Goal: Transaction & Acquisition: Download file/media

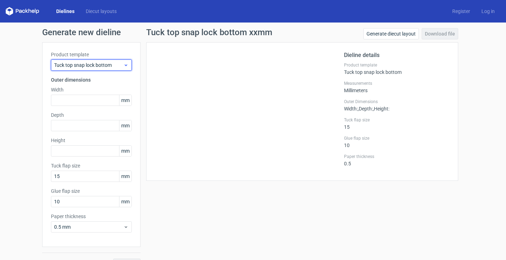
click at [116, 66] on span "Tuck top snap lock bottom" at bounding box center [88, 64] width 69 height 7
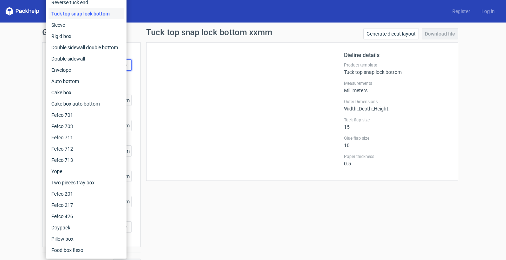
click at [84, 11] on div "Tuck top snap lock bottom" at bounding box center [85, 13] width 75 height 11
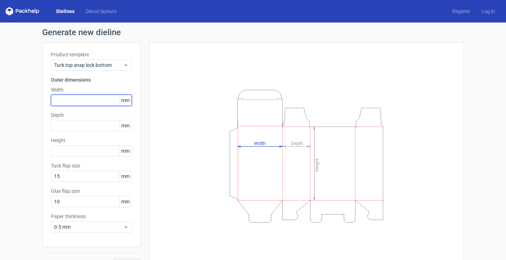
click at [78, 97] on input "text" at bounding box center [91, 99] width 81 height 11
type input "21"
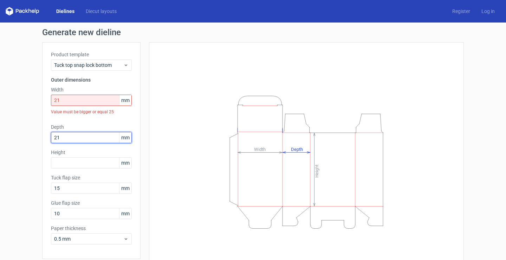
type input "21"
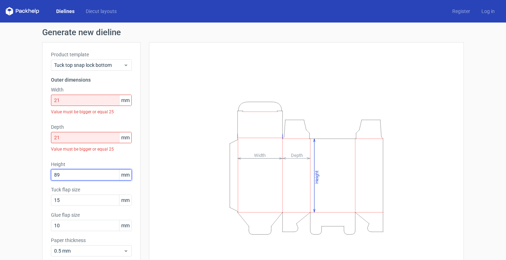
type input "89"
drag, startPoint x: 62, startPoint y: 99, endPoint x: 0, endPoint y: 92, distance: 62.2
click at [0, 92] on div "Generate new dieline Product template Tuck top snap lock bottom Outer dimension…" at bounding box center [253, 160] width 506 height 276
click at [7, 134] on div "Generate new dieline Product template Tuck top snap lock bottom Outer dimension…" at bounding box center [253, 160] width 506 height 276
click at [225, 81] on div "Height Depth Width" at bounding box center [306, 168] width 297 height 234
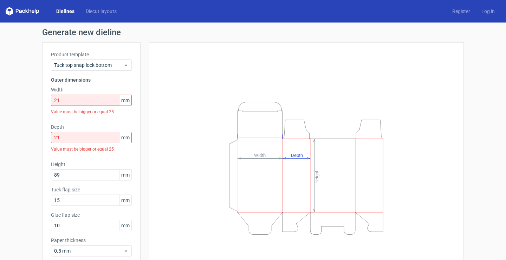
click at [192, 63] on div "Height Depth Width" at bounding box center [306, 168] width 297 height 234
drag, startPoint x: 60, startPoint y: 97, endPoint x: 29, endPoint y: 93, distance: 30.8
click at [42, 97] on div "Product template Tuck top snap lock bottom Outer dimensions Width 21 mm Value m…" at bounding box center [91, 156] width 98 height 228
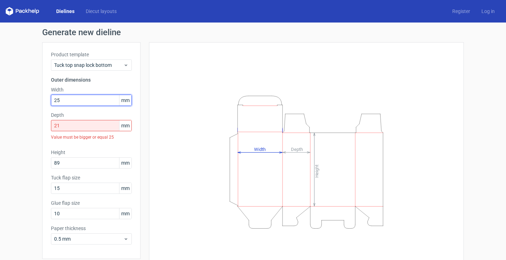
type input "25"
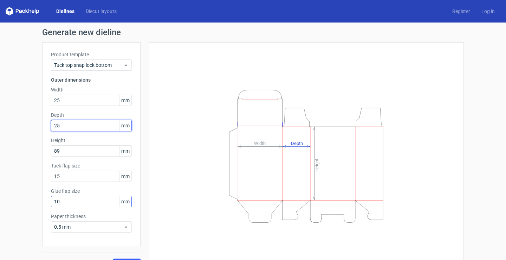
type input "25"
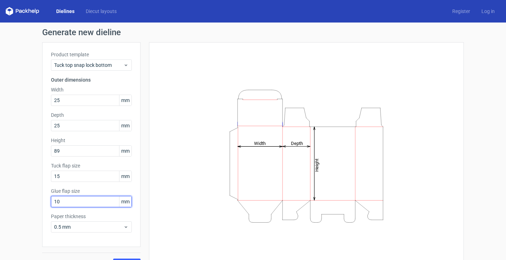
drag, startPoint x: 65, startPoint y: 204, endPoint x: 8, endPoint y: 195, distance: 57.6
click at [25, 198] on div "Generate new dieline Product template Tuck top snap lock bottom Outer dimension…" at bounding box center [253, 148] width 506 height 252
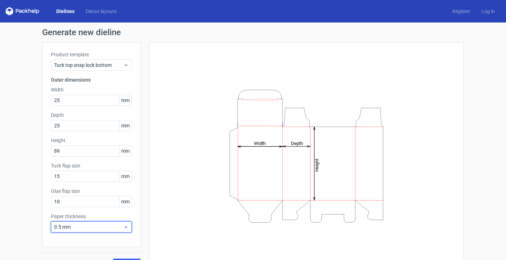
click at [77, 224] on span "0.5 mm" at bounding box center [88, 226] width 69 height 7
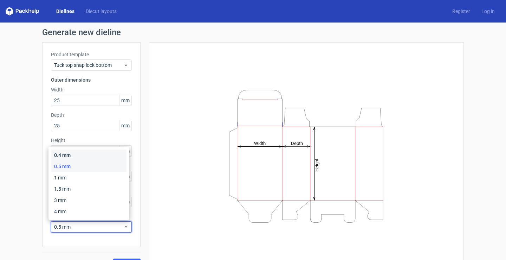
drag, startPoint x: 68, startPoint y: 152, endPoint x: 66, endPoint y: 162, distance: 10.0
click at [68, 152] on div "0.4 mm" at bounding box center [88, 154] width 75 height 11
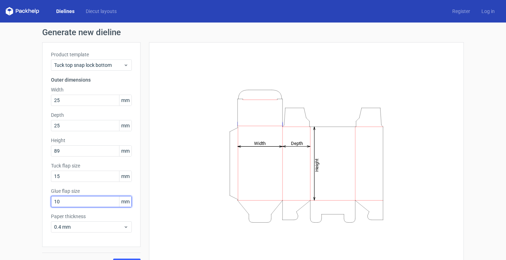
drag, startPoint x: 66, startPoint y: 201, endPoint x: 29, endPoint y: 201, distance: 36.9
click at [35, 201] on div "Generate new dieline Product template Tuck top snap lock bottom Outer dimension…" at bounding box center [253, 148] width 506 height 252
type input "13"
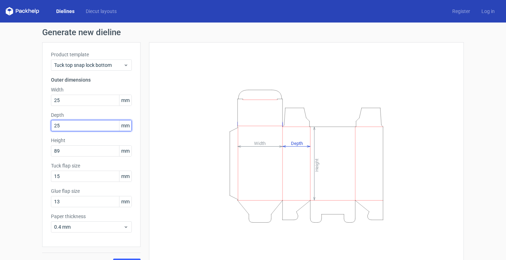
click at [88, 126] on input "25" at bounding box center [91, 125] width 81 height 11
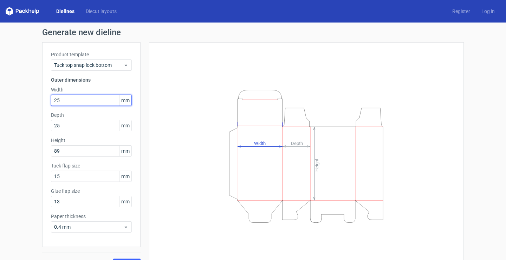
click at [82, 98] on input "25" at bounding box center [91, 99] width 81 height 11
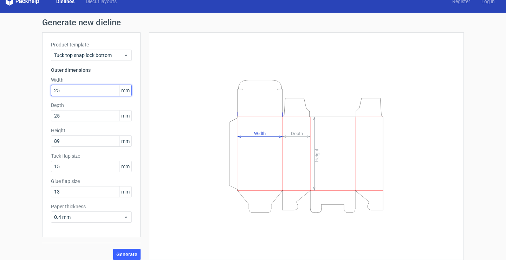
scroll to position [15, 0]
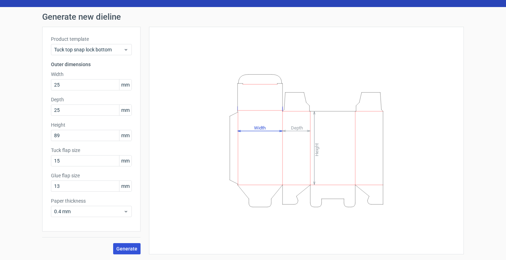
click at [133, 247] on span "Generate" at bounding box center [126, 248] width 21 height 5
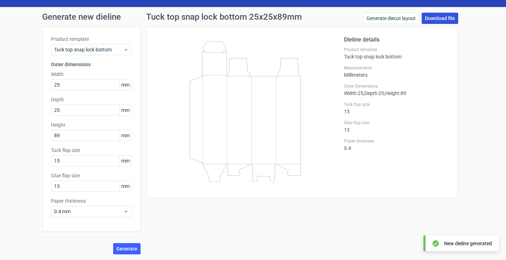
click at [438, 15] on link "Download file" at bounding box center [439, 18] width 37 height 11
click at [85, 83] on input "25" at bounding box center [91, 84] width 81 height 11
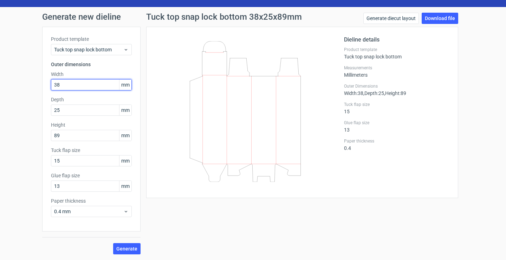
type input "38"
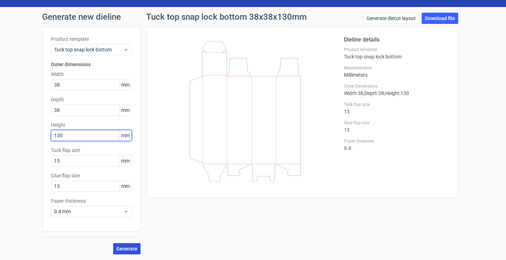
type input "130"
click at [132, 250] on span "Generate" at bounding box center [126, 248] width 21 height 5
click at [133, 248] on span "Generate" at bounding box center [126, 248] width 21 height 5
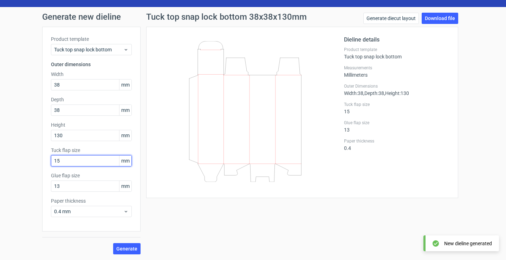
click at [91, 162] on input "15" at bounding box center [91, 160] width 81 height 11
click at [97, 135] on input "130" at bounding box center [91, 135] width 81 height 11
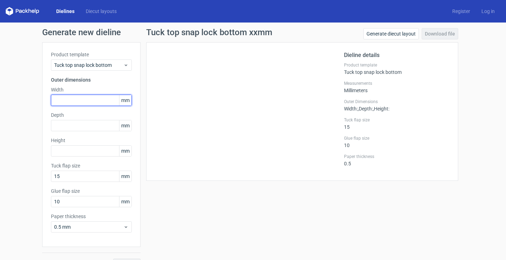
click at [88, 103] on input "text" at bounding box center [91, 99] width 81 height 11
type input "38"
type input "130"
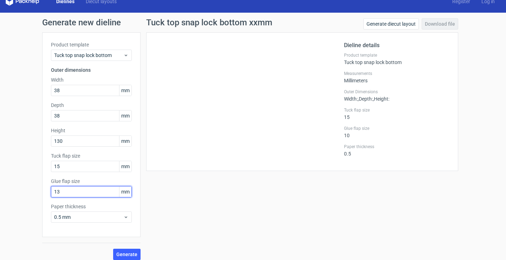
scroll to position [15, 0]
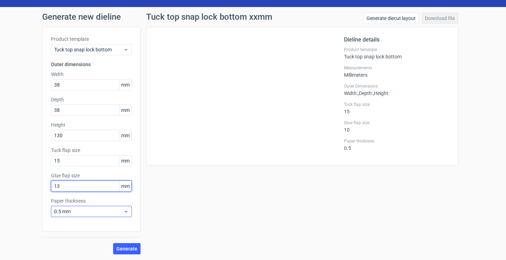
type input "13"
drag, startPoint x: 117, startPoint y: 214, endPoint x: 101, endPoint y: 220, distance: 17.1
click at [116, 215] on div "0.5 mm" at bounding box center [91, 210] width 81 height 11
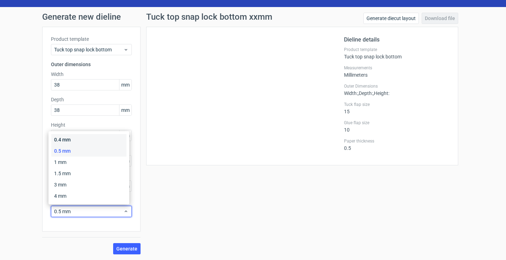
click at [82, 142] on div "0.4 mm" at bounding box center [88, 139] width 75 height 11
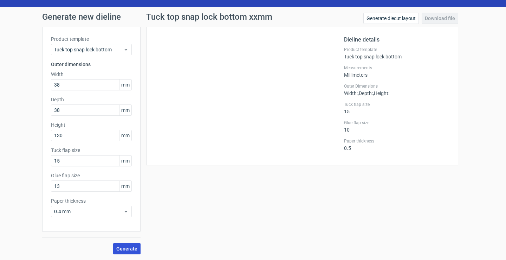
click at [123, 247] on span "Generate" at bounding box center [126, 248] width 21 height 5
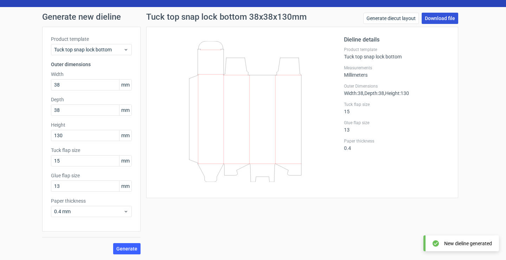
click at [446, 17] on link "Download file" at bounding box center [439, 18] width 37 height 11
